Goal: Information Seeking & Learning: Understand process/instructions

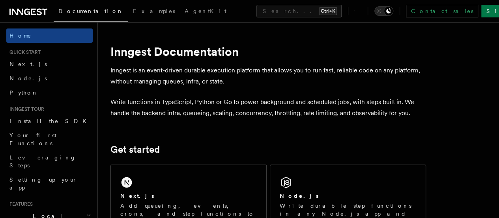
scroll to position [118, 0]
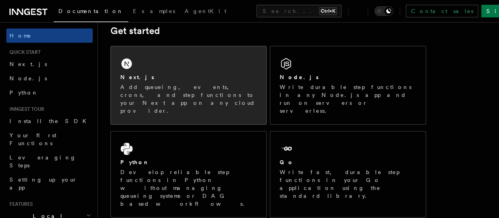
click at [155, 81] on div "Next.js" at bounding box center [188, 77] width 137 height 8
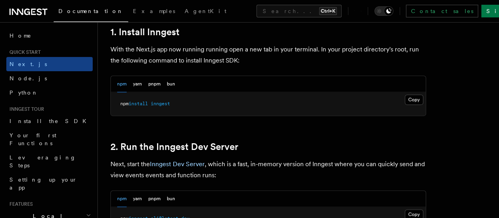
scroll to position [445, 0]
click at [405, 104] on button "Copy Copied" at bounding box center [414, 99] width 19 height 10
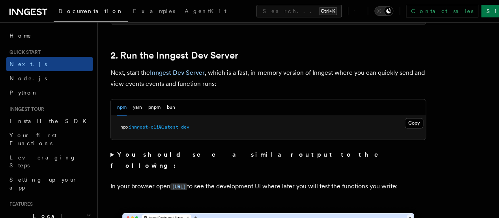
scroll to position [564, 0]
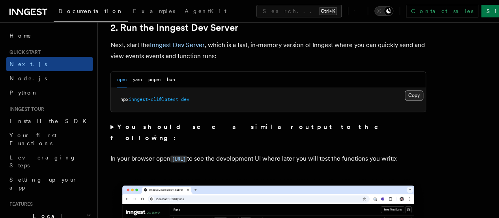
click at [405, 100] on button "Copy Copied" at bounding box center [414, 95] width 19 height 10
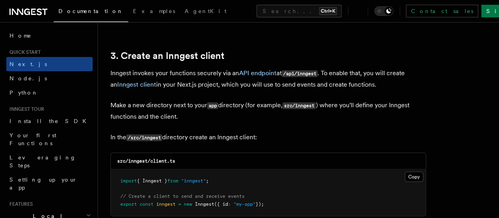
scroll to position [919, 0]
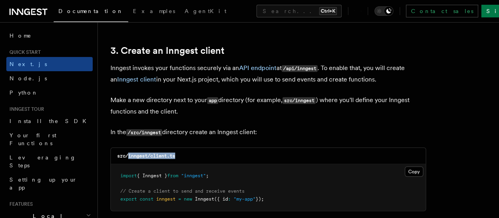
drag, startPoint x: 128, startPoint y: 150, endPoint x: 188, endPoint y: 147, distance: 60.1
click at [185, 148] on div "src/inngest/client.ts" at bounding box center [268, 156] width 315 height 16
copy code "inngest/client.ts"
drag, startPoint x: 379, startPoint y: 159, endPoint x: 381, endPoint y: 163, distance: 4.6
click at [405, 166] on button "Copy Copied" at bounding box center [414, 171] width 19 height 10
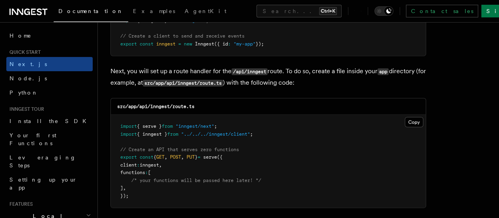
scroll to position [1077, 0]
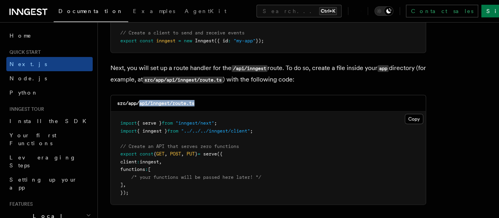
drag, startPoint x: 141, startPoint y: 97, endPoint x: 213, endPoint y: 96, distance: 71.9
click at [213, 96] on div "src/app/api/inngest/route.ts" at bounding box center [268, 103] width 315 height 16
click at [189, 103] on div "src/app/api/inngest/route.ts" at bounding box center [268, 103] width 315 height 16
click at [164, 100] on code "src/app/api/inngest/route.ts" at bounding box center [155, 103] width 77 height 6
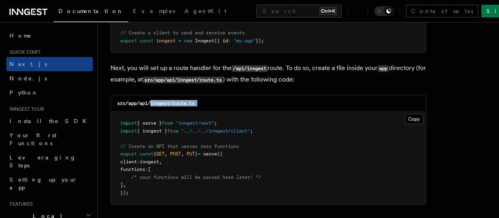
click at [197, 95] on div "src/app/api/inngest/route.ts" at bounding box center [268, 103] width 315 height 16
copy code "inngest/route.ts"
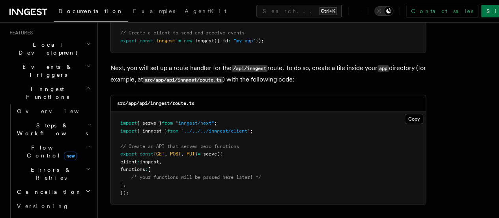
click at [255, 117] on pre "import { serve } from "inngest/next" ; import { inngest } from "../../../innges…" at bounding box center [268, 157] width 315 height 93
click at [405, 114] on button "Copy Copied" at bounding box center [414, 119] width 19 height 10
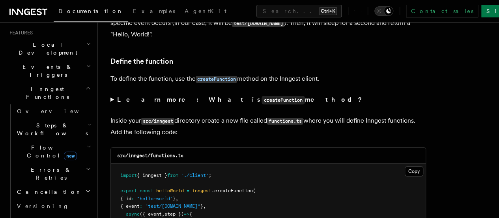
scroll to position [1353, 0]
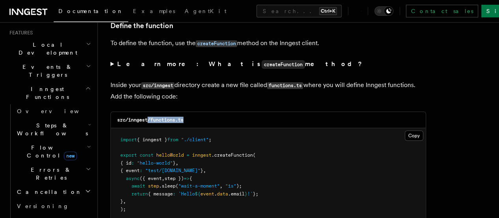
drag, startPoint x: 150, startPoint y: 113, endPoint x: 187, endPoint y: 110, distance: 37.6
click at [187, 112] on div "src/inngest/functions.ts" at bounding box center [268, 120] width 315 height 16
drag, startPoint x: 181, startPoint y: 115, endPoint x: 176, endPoint y: 115, distance: 5.1
click at [180, 117] on code "src/inngest/functions.ts" at bounding box center [150, 120] width 66 height 6
click at [157, 117] on code "src/inngest/functions.ts" at bounding box center [150, 120] width 66 height 6
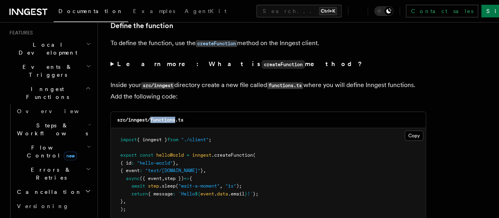
click at [157, 117] on code "src/inngest/functions.ts" at bounding box center [150, 120] width 66 height 6
drag, startPoint x: 184, startPoint y: 112, endPoint x: 190, endPoint y: 112, distance: 6.7
click at [184, 117] on code "src/inngest/functions.ts" at bounding box center [150, 120] width 66 height 6
click at [405, 130] on button "Copy Copied" at bounding box center [414, 135] width 19 height 10
